Goal: Find specific page/section: Find specific page/section

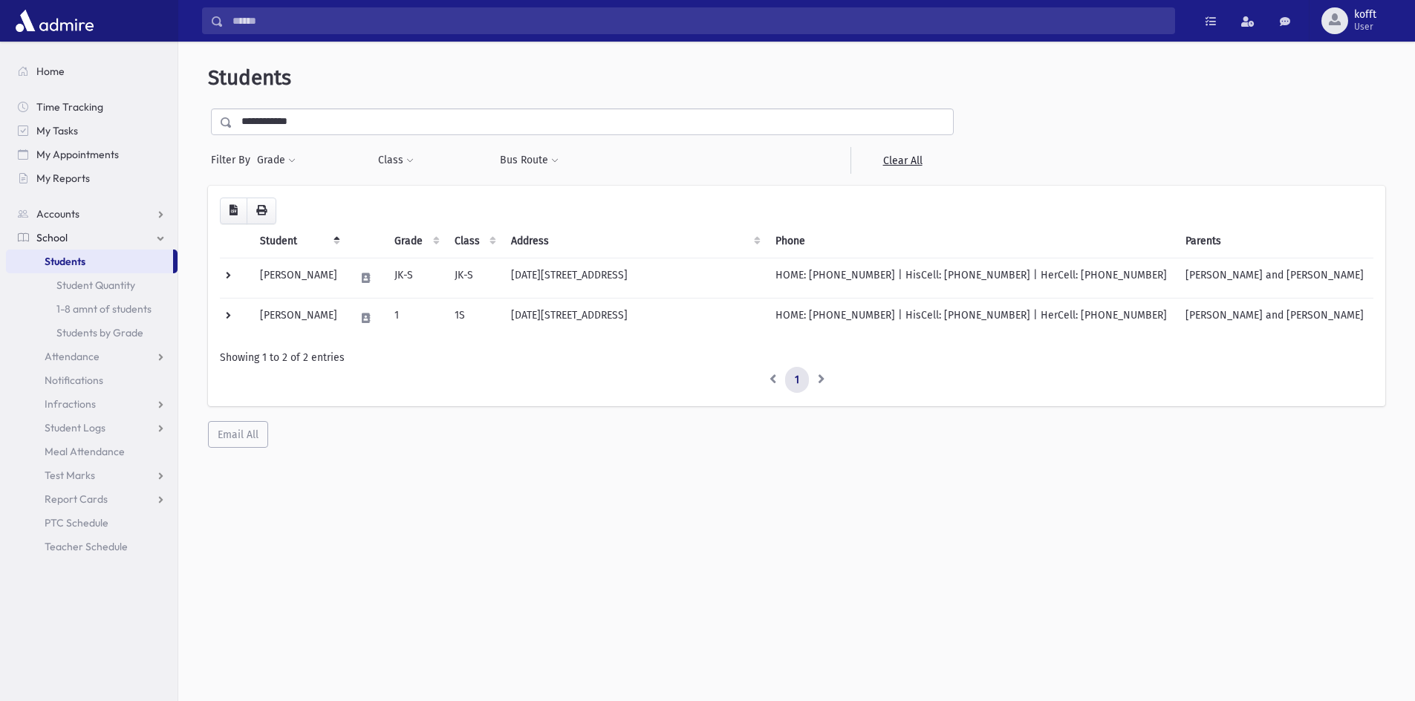
click at [614, 118] on input "**********" at bounding box center [592, 121] width 720 height 27
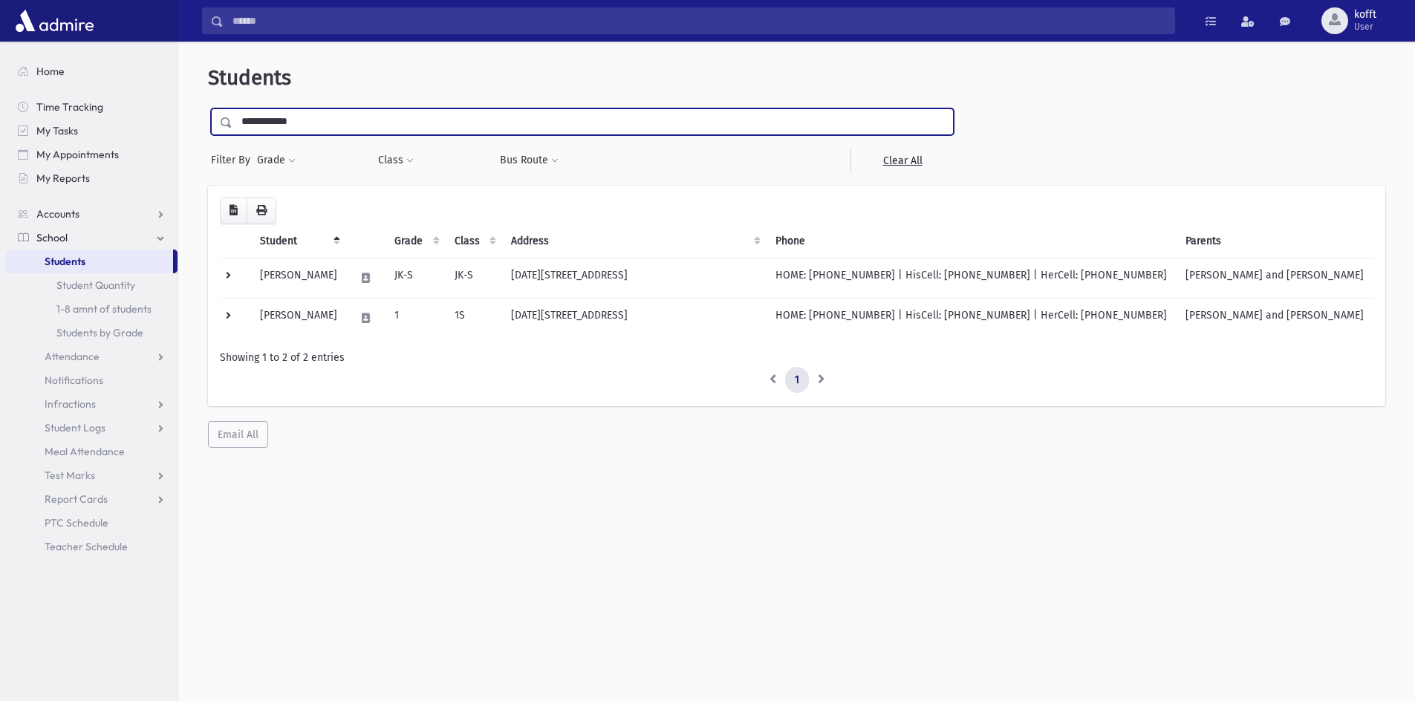
click at [614, 118] on input "**********" at bounding box center [592, 121] width 720 height 27
type input "*********"
click at [208, 108] on input "submit" at bounding box center [229, 118] width 42 height 20
